Goal: Task Accomplishment & Management: Use online tool/utility

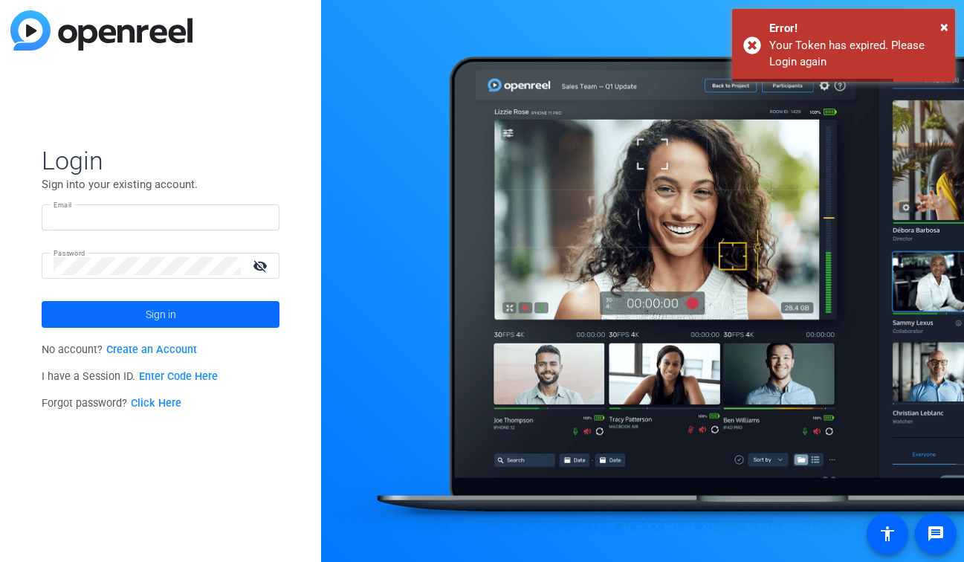
type input "production@themuse.com"
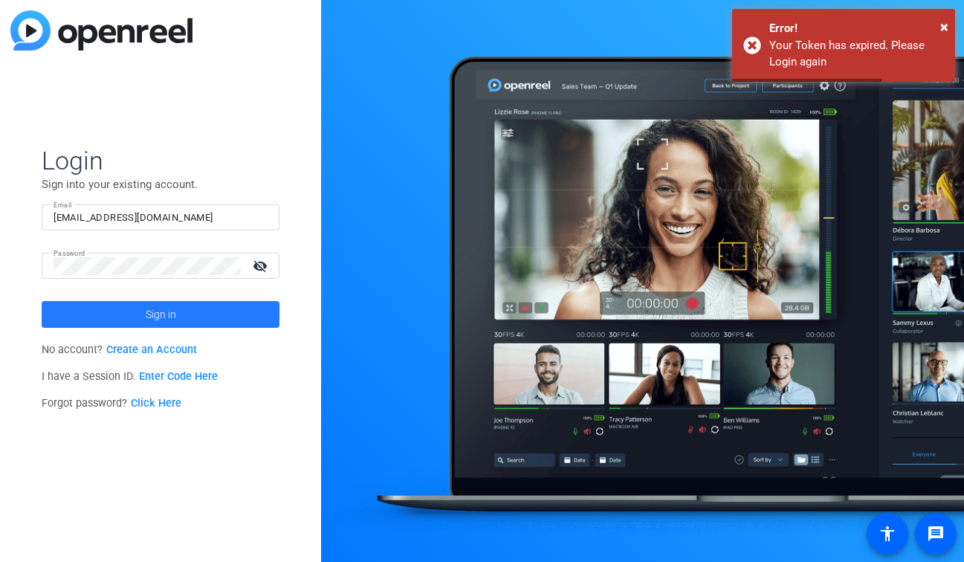
click at [193, 312] on span at bounding box center [161, 315] width 238 height 36
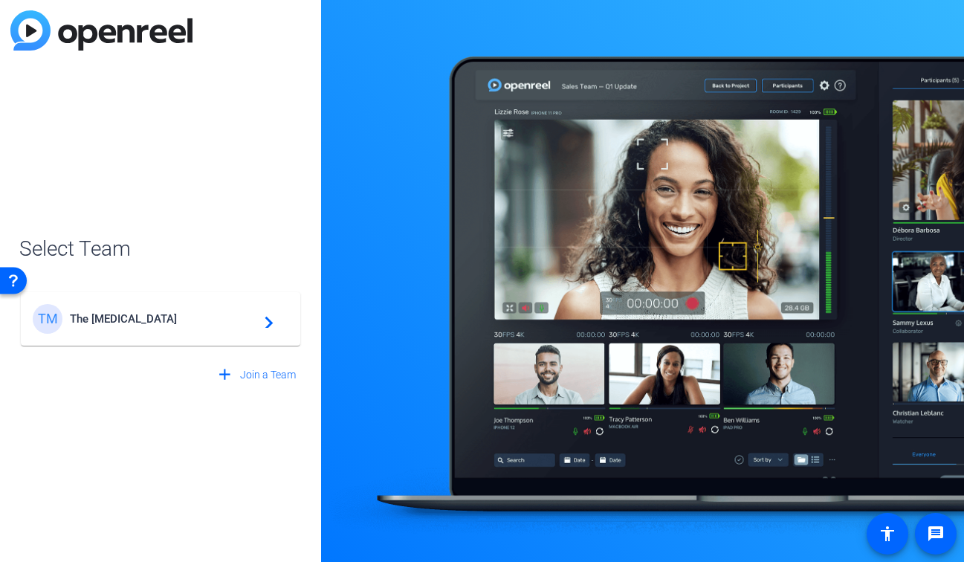
click at [178, 317] on span "The Muse" at bounding box center [163, 318] width 186 height 13
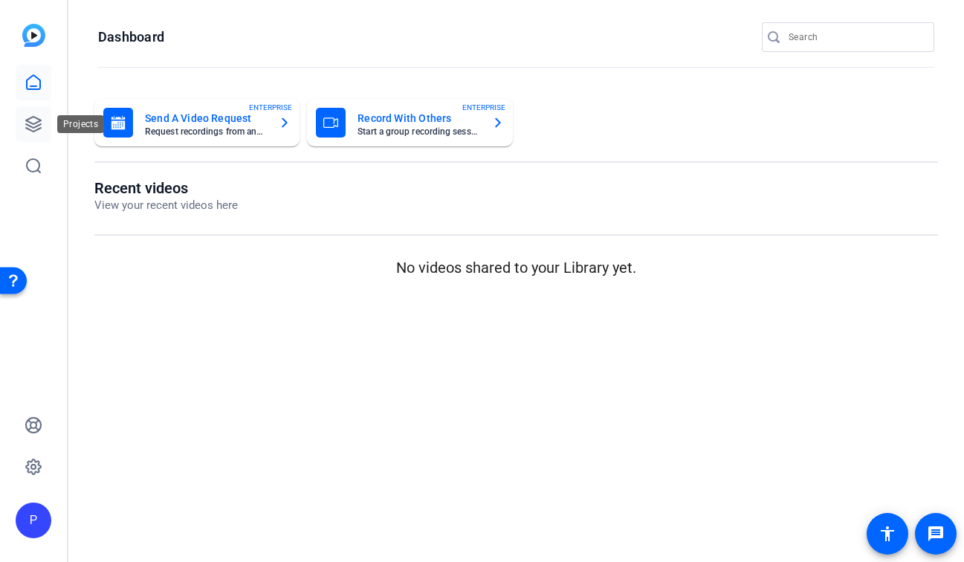
click at [38, 123] on icon at bounding box center [34, 124] width 18 height 18
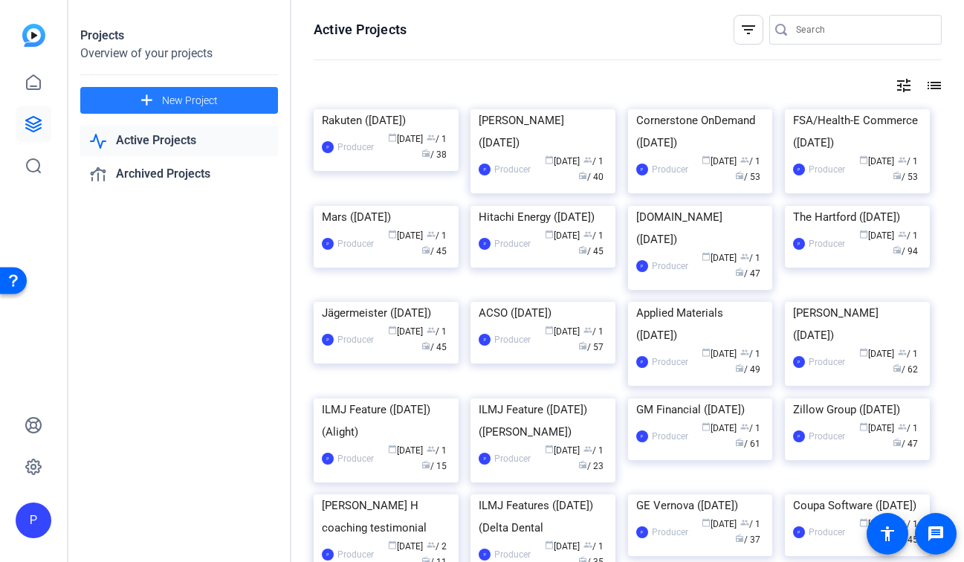
click at [192, 100] on span "New Project" at bounding box center [190, 101] width 56 height 16
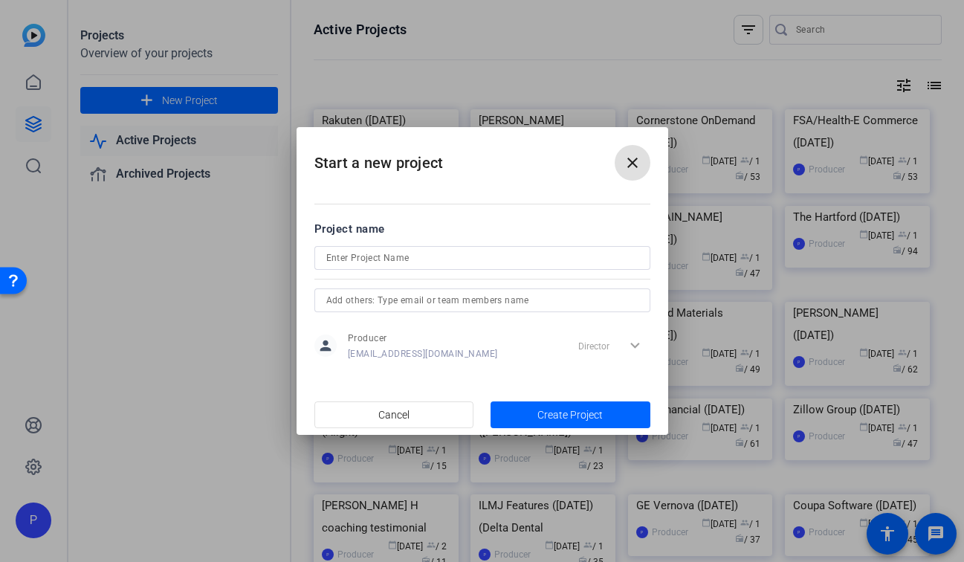
click at [396, 260] on input at bounding box center [482, 258] width 312 height 18
type input "Z"
type input "Zillow Group"
click at [607, 409] on span "button" at bounding box center [571, 415] width 160 height 36
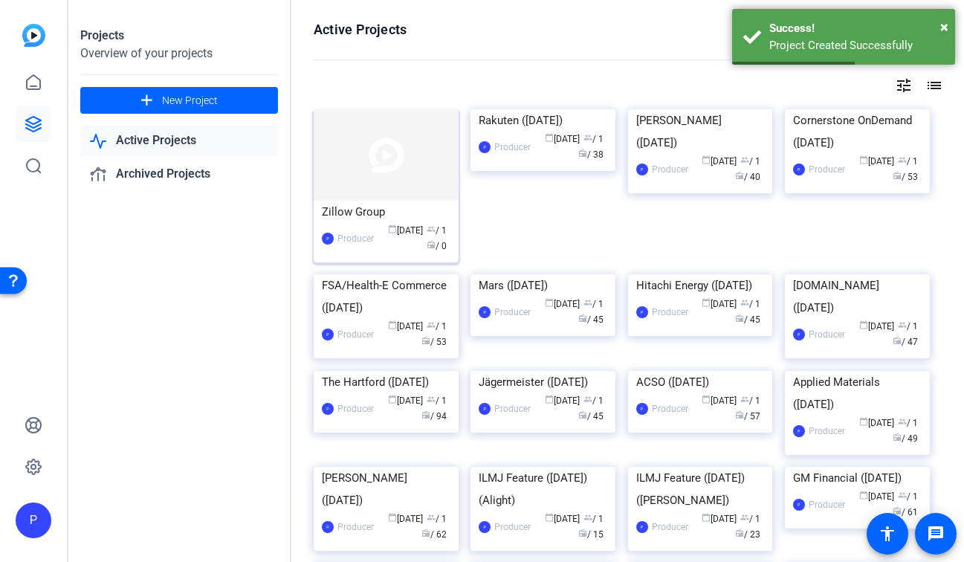
click at [395, 218] on div "Zillow Group" at bounding box center [386, 212] width 129 height 22
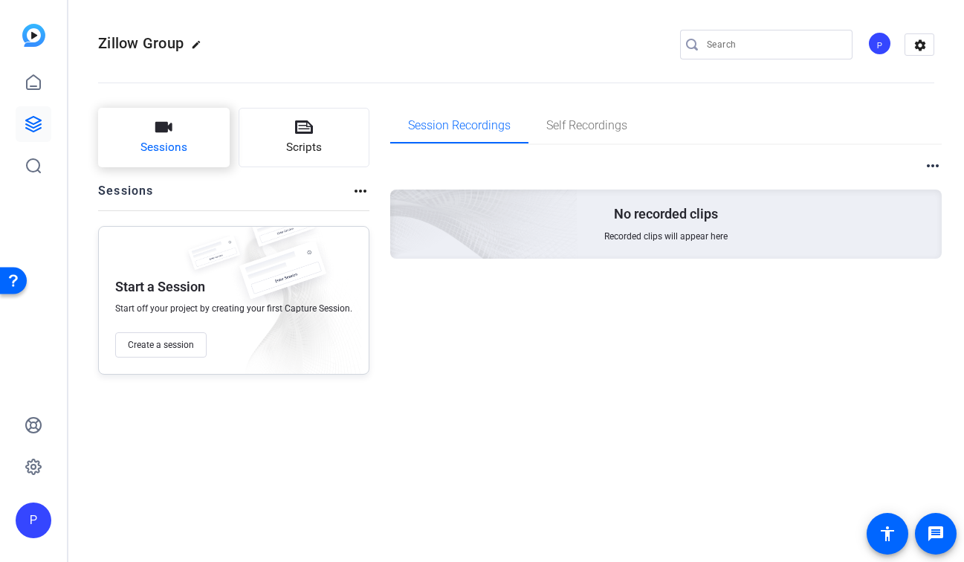
click at [172, 134] on button "Sessions" at bounding box center [164, 137] width 132 height 59
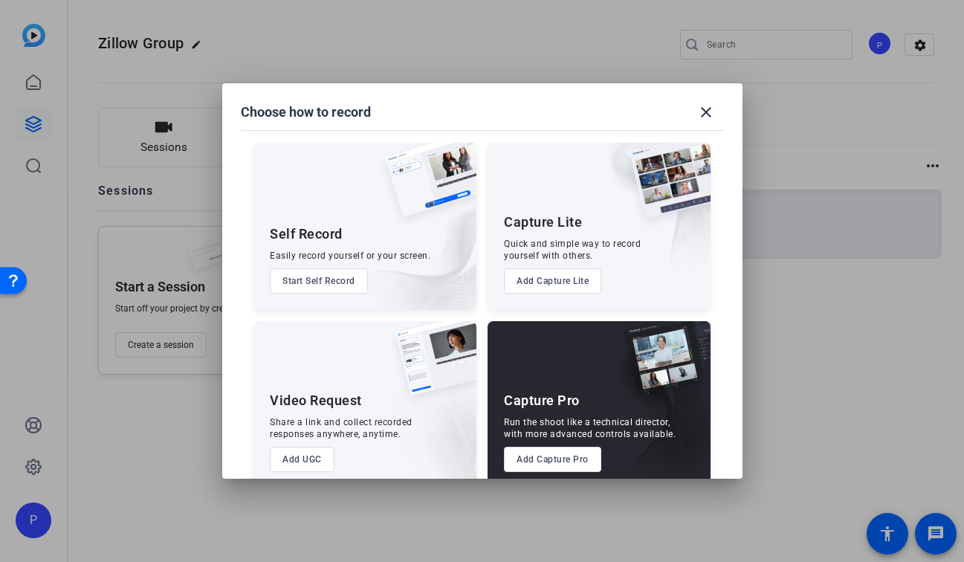
scroll to position [25, 0]
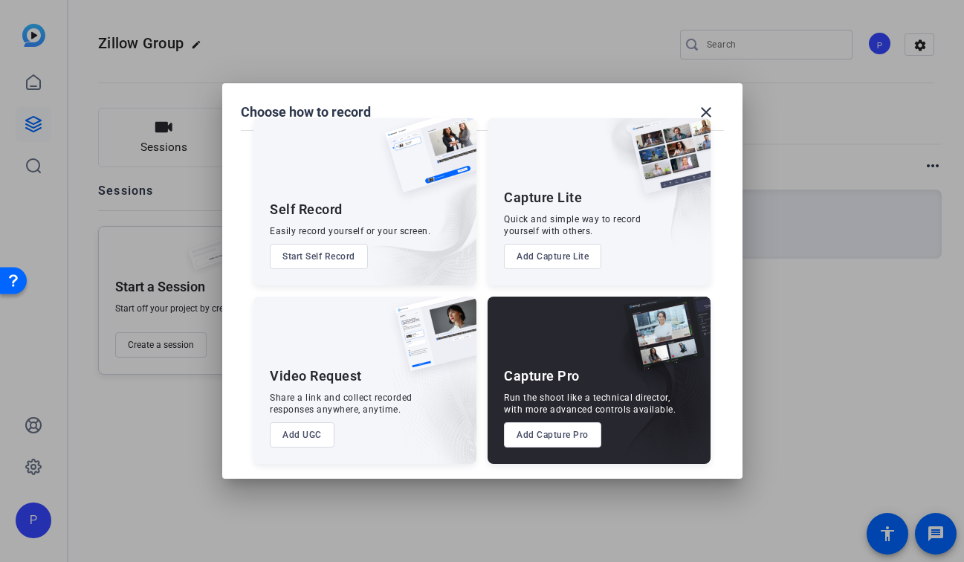
click at [562, 436] on button "Add Capture Pro" at bounding box center [552, 434] width 97 height 25
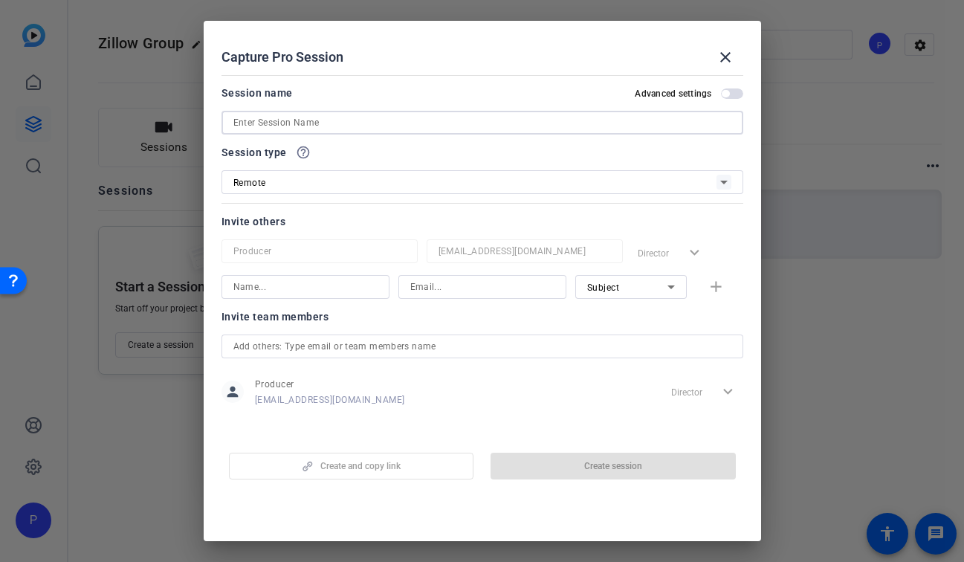
click at [367, 125] on input at bounding box center [482, 123] width 498 height 18
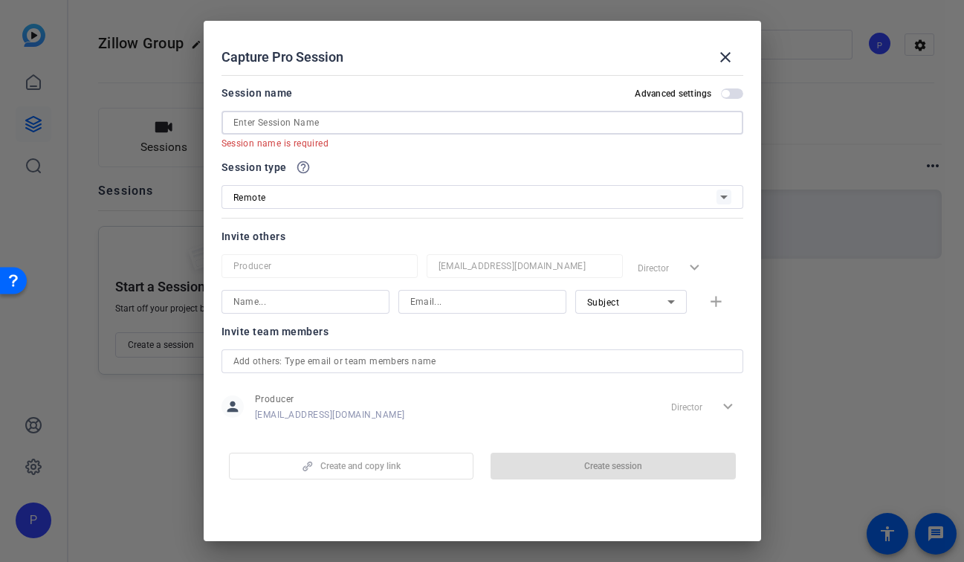
paste input "Jessi Foster"
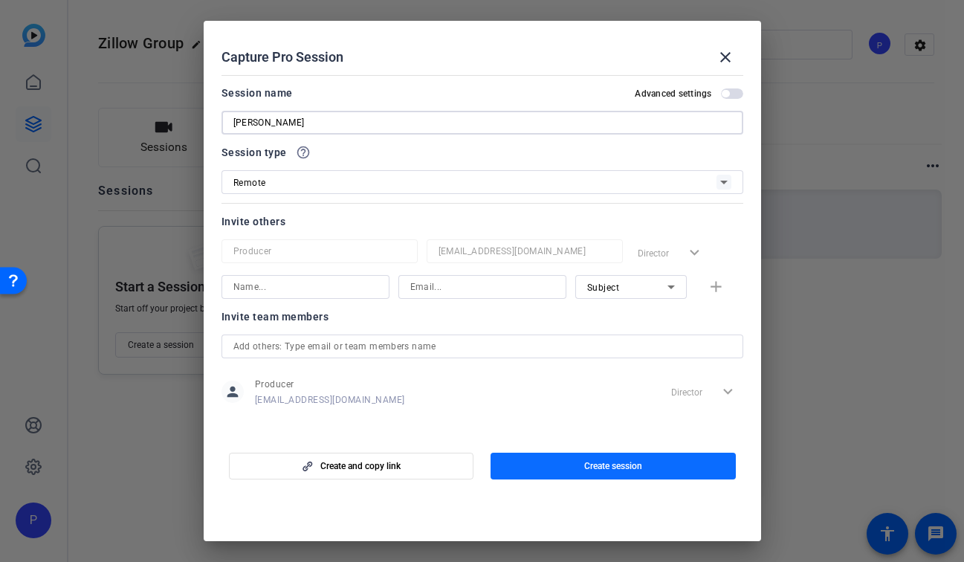
type input "Jessi Foster"
click at [549, 467] on span "button" at bounding box center [613, 466] width 245 height 36
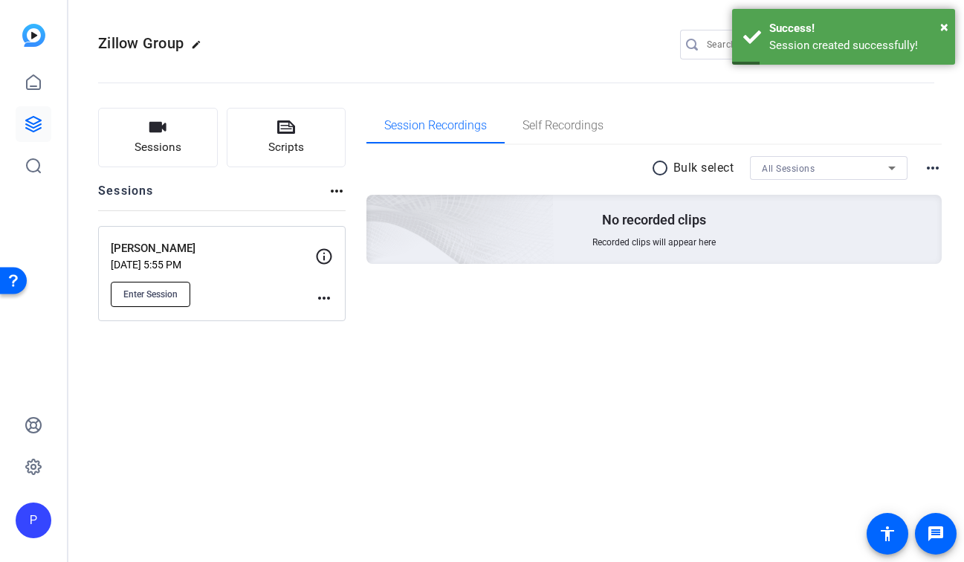
click at [180, 291] on button "Enter Session" at bounding box center [151, 294] width 80 height 25
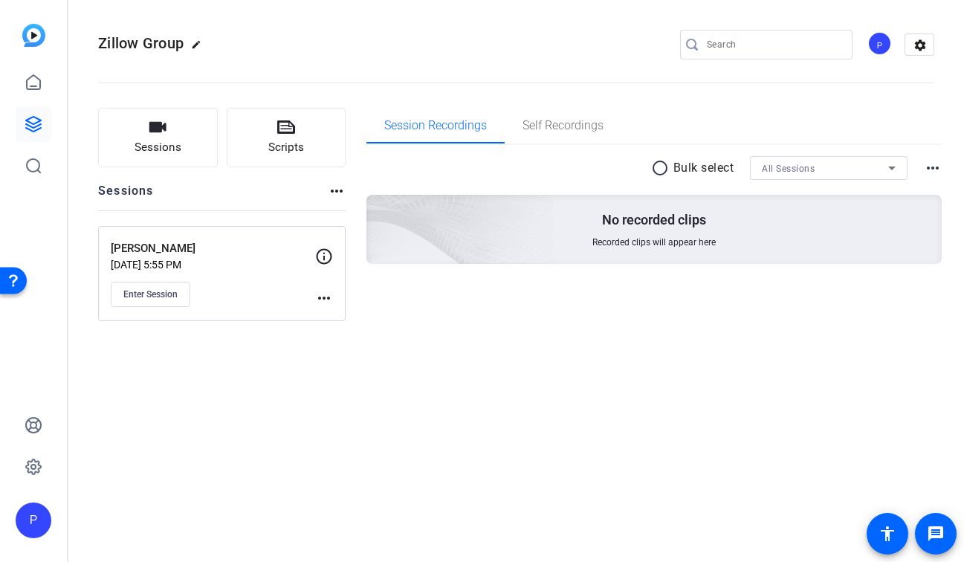
click at [320, 299] on mat-icon "more_horiz" at bounding box center [324, 298] width 18 height 18
click at [355, 323] on span "Edit Session" at bounding box center [361, 320] width 68 height 18
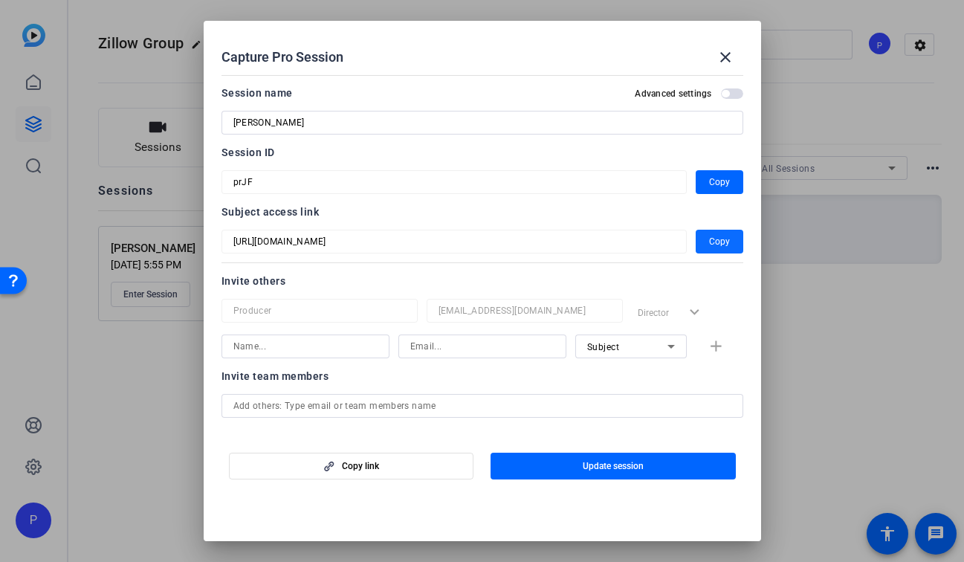
click at [720, 250] on span "Copy" at bounding box center [719, 242] width 21 height 18
click at [813, 94] on div at bounding box center [482, 281] width 964 height 562
